Goal: Task Accomplishment & Management: Use online tool/utility

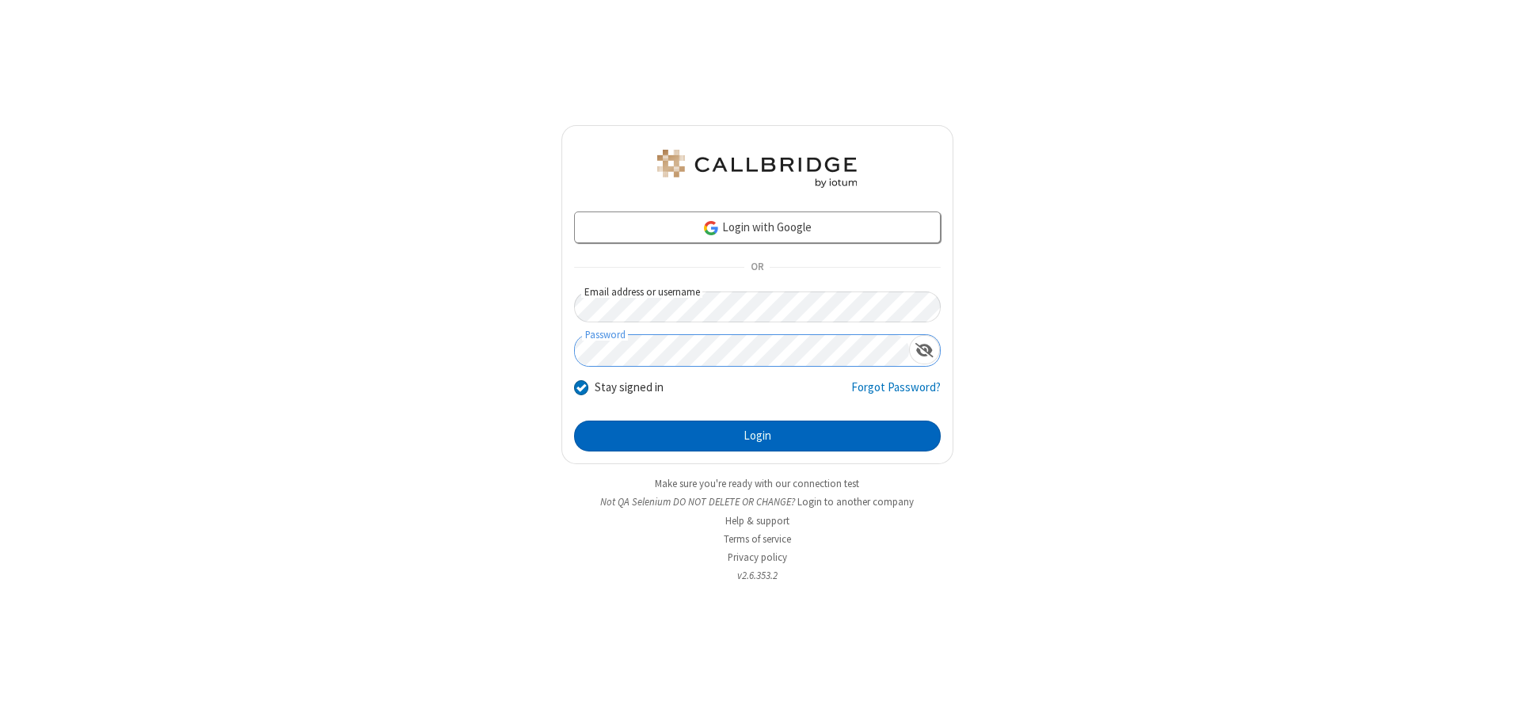
click at [757, 435] on button "Login" at bounding box center [757, 436] width 367 height 32
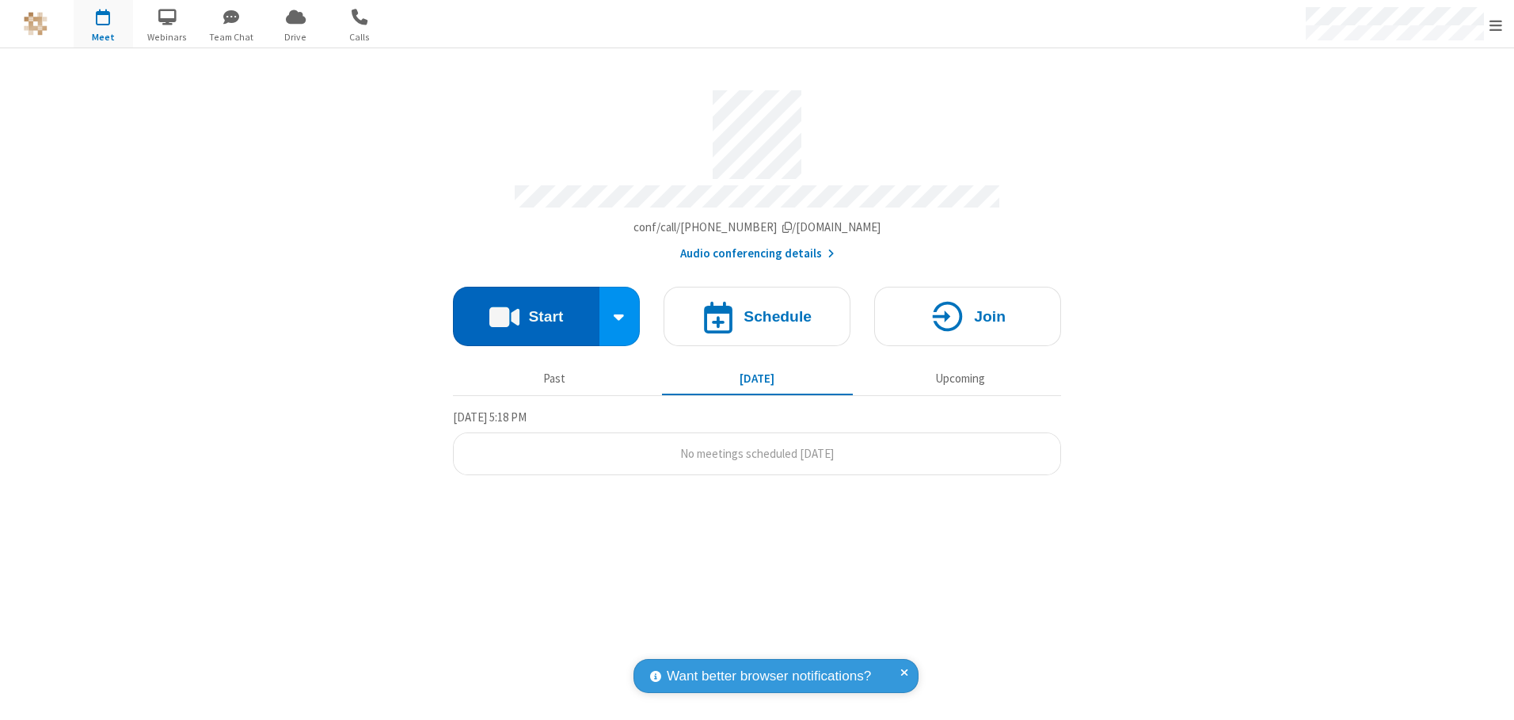
click at [526, 310] on button "Start" at bounding box center [526, 316] width 146 height 59
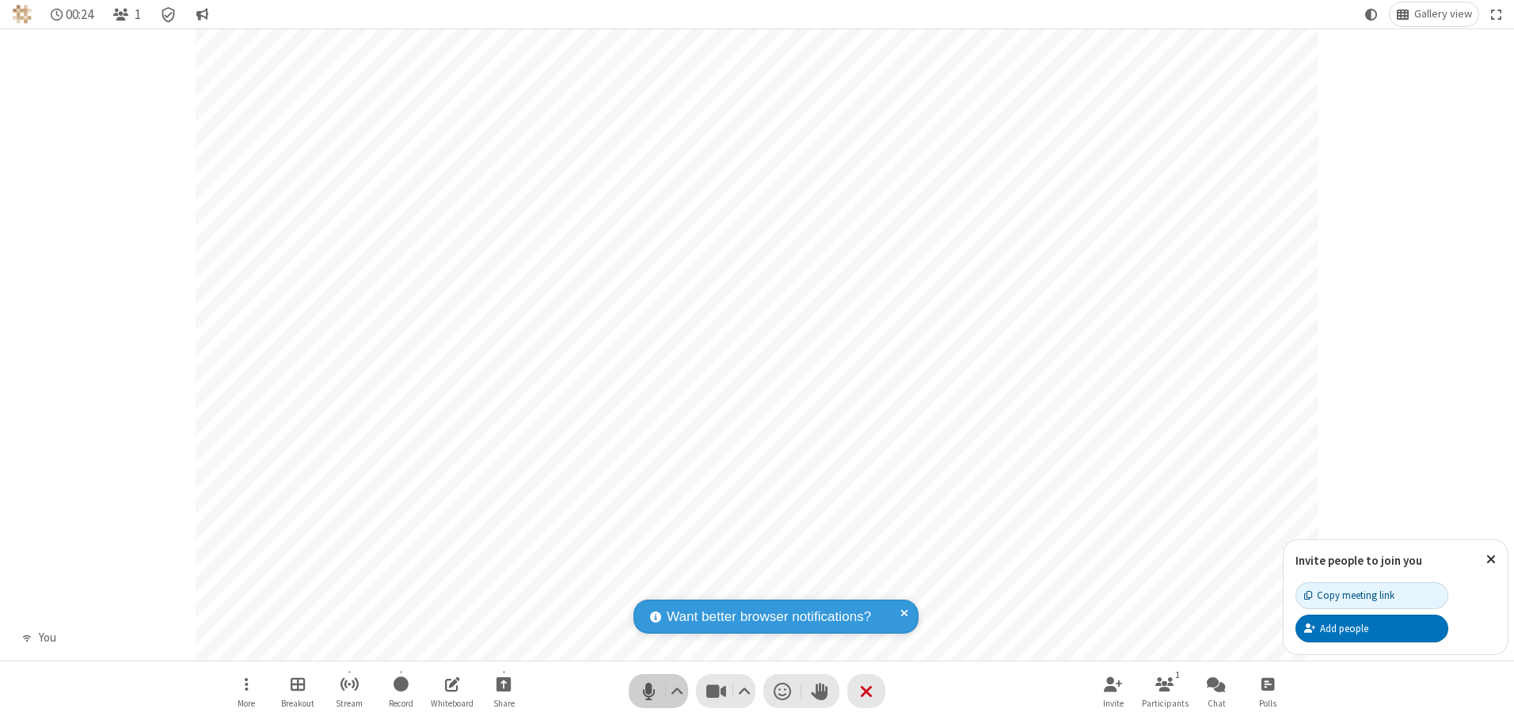
click at [648, 690] on span "Mute (Alt+A)" at bounding box center [649, 690] width 24 height 23
click at [648, 690] on span "Unmute (Alt+A)" at bounding box center [649, 690] width 24 height 23
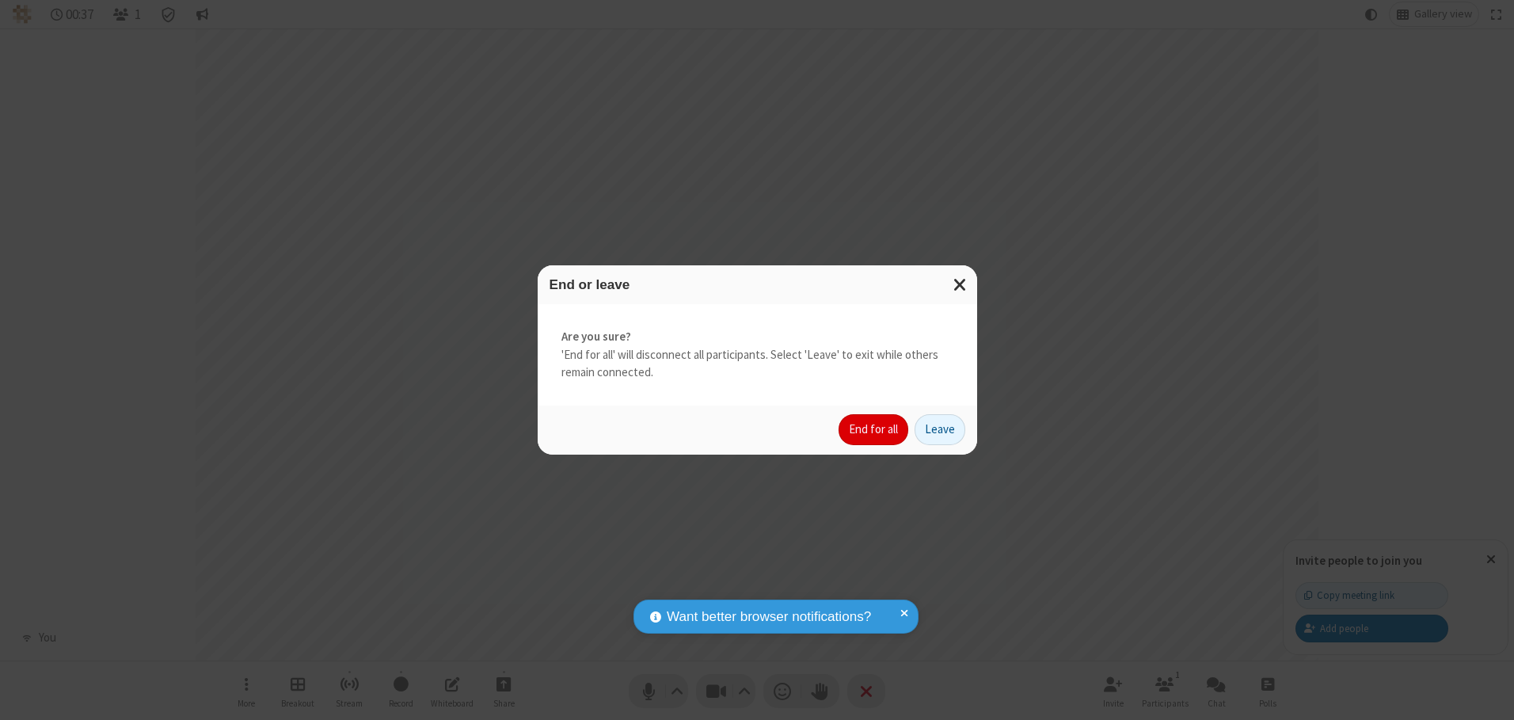
click at [874, 429] on button "End for all" at bounding box center [873, 430] width 70 height 32
